Goal: Find specific page/section: Find specific page/section

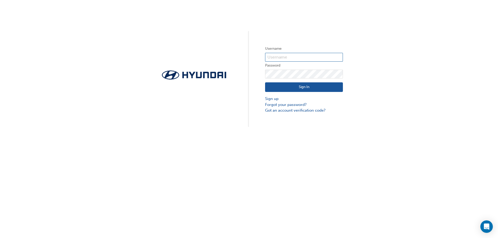
type input "33301"
click at [307, 87] on button "Sign In" at bounding box center [304, 88] width 78 height 10
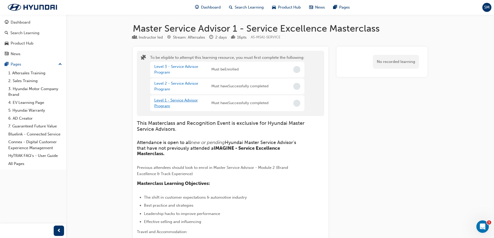
click at [176, 101] on link "Level 1 - Service Advisor Program" at bounding box center [176, 103] width 44 height 11
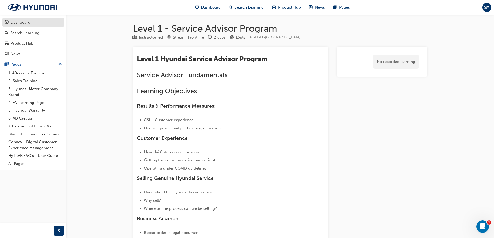
click at [29, 25] on div "Dashboard" at bounding box center [21, 22] width 20 height 6
